Goal: Information Seeking & Learning: Understand process/instructions

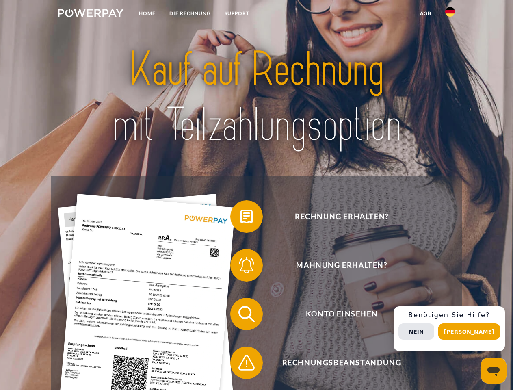
click at [91, 14] on img at bounding box center [90, 13] width 65 height 8
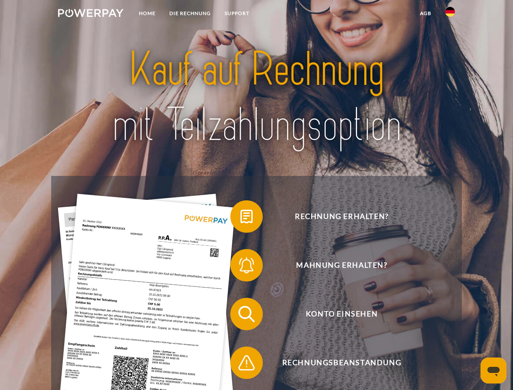
click at [450, 14] on img at bounding box center [451, 12] width 10 height 10
click at [426, 13] on link "agb" at bounding box center [425, 13] width 25 height 15
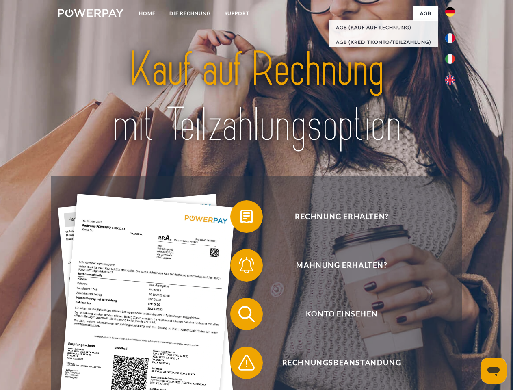
click at [241, 218] on span at bounding box center [234, 216] width 41 height 41
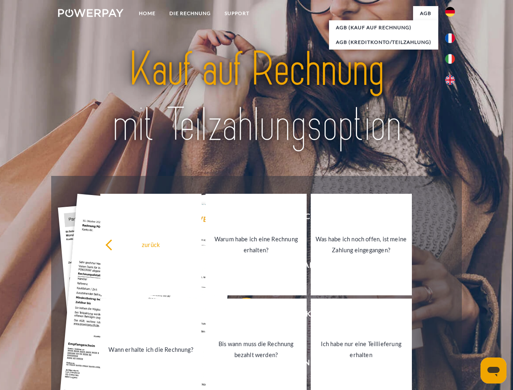
click at [241, 267] on link "Warum habe ich eine Rechnung erhalten?" at bounding box center [256, 245] width 101 height 102
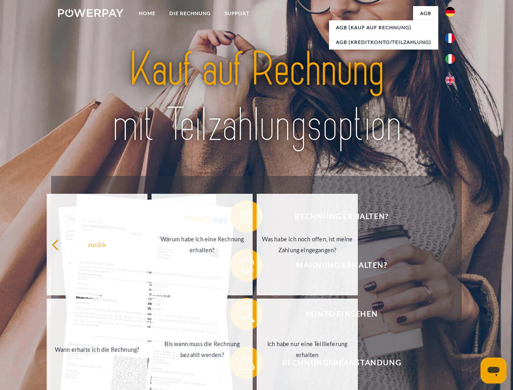
click at [241, 316] on span at bounding box center [234, 314] width 41 height 41
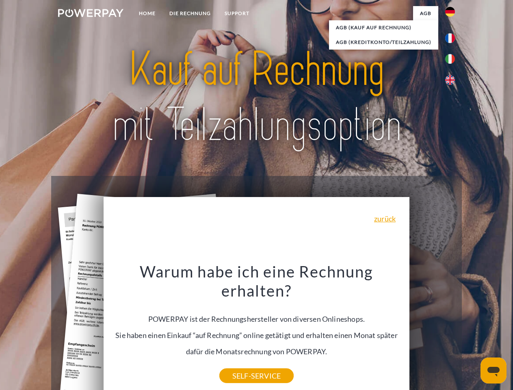
click at [241, 365] on div "Warum habe ich eine Rechnung erhalten? POWERPAY ist der Rechnungshersteller von…" at bounding box center [257, 319] width 297 height 114
click at [452, 329] on div "Rechnung erhalten? Mahnung erhalten? Konto einsehen" at bounding box center [256, 338] width 411 height 325
click at [433, 330] on span "Konto einsehen" at bounding box center [341, 314] width 199 height 33
click at [472, 332] on header "Home DIE RECHNUNG SUPPORT" at bounding box center [256, 280] width 513 height 561
